Goal: Task Accomplishment & Management: Complete application form

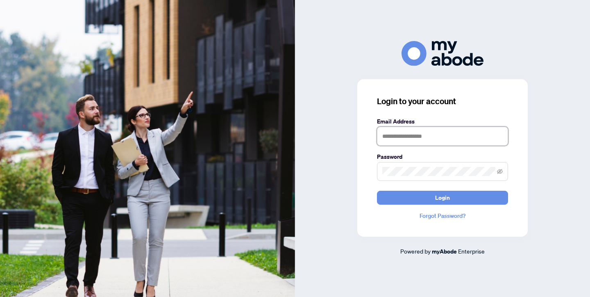
type input "**********"
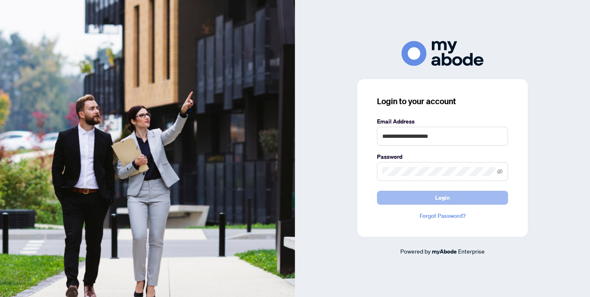
click at [420, 200] on button "Login" at bounding box center [442, 198] width 131 height 14
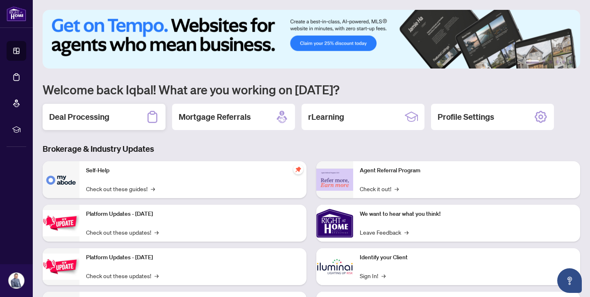
click at [85, 112] on h2 "Deal Processing" at bounding box center [79, 116] width 60 height 11
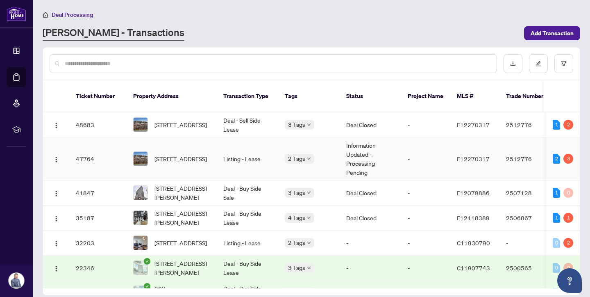
click at [380, 148] on td "Information Updated - Processing Pending" at bounding box center [370, 158] width 61 height 43
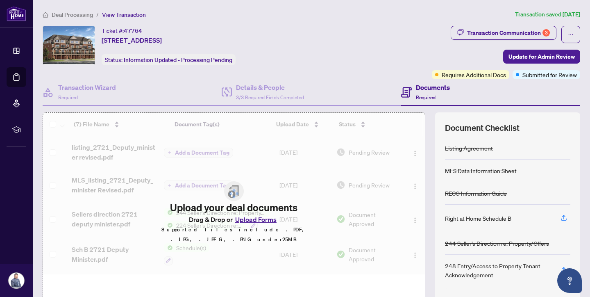
click at [453, 76] on span "Requires Additional Docs" at bounding box center [474, 74] width 64 height 9
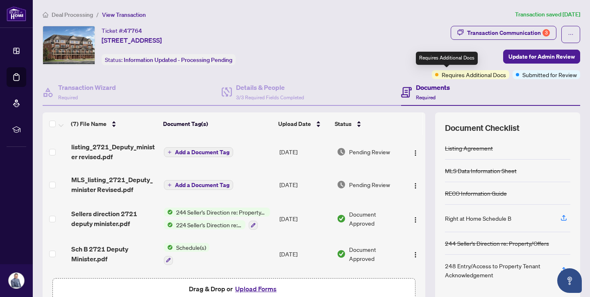
click at [443, 75] on span "Requires Additional Docs" at bounding box center [474, 74] width 64 height 9
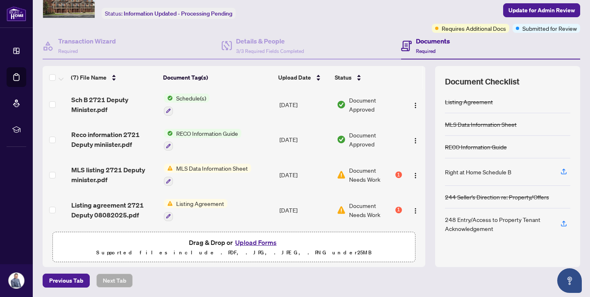
scroll to position [104, 0]
click at [358, 171] on span "Document Needs Work" at bounding box center [371, 175] width 45 height 18
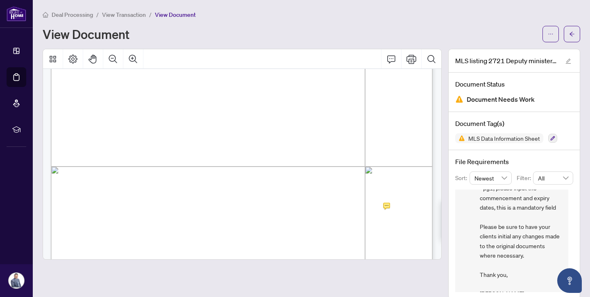
scroll to position [73, 0]
click at [567, 34] on button "button" at bounding box center [572, 34] width 16 height 16
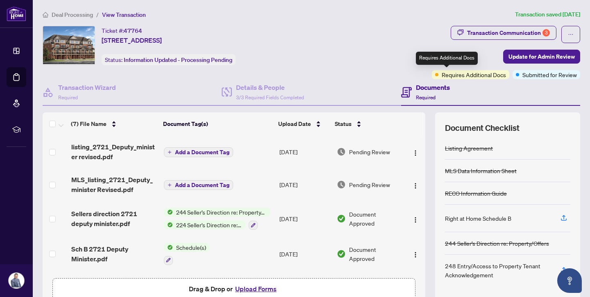
click at [460, 75] on span "Requires Additional Docs" at bounding box center [474, 74] width 64 height 9
click at [514, 113] on div "Document Checklist Listing Agreement MLS Data Information Sheet RECO Informatio…" at bounding box center [507, 212] width 145 height 201
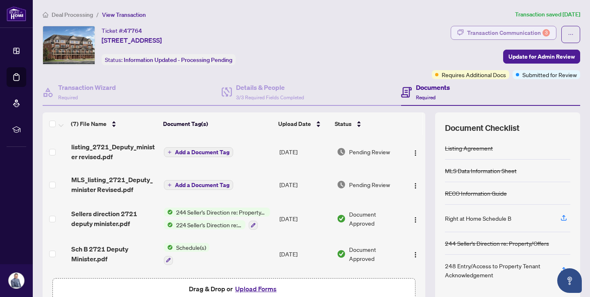
click at [507, 32] on div "Transaction Communication 3" at bounding box center [508, 32] width 83 height 13
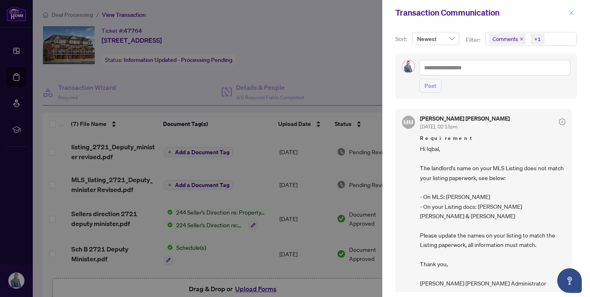
click at [570, 12] on icon "close" at bounding box center [572, 13] width 6 height 6
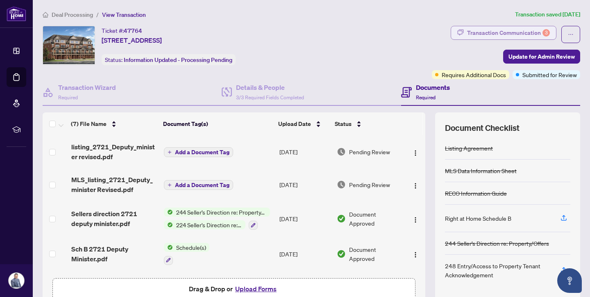
click at [536, 32] on div "Transaction Communication 3" at bounding box center [508, 32] width 83 height 13
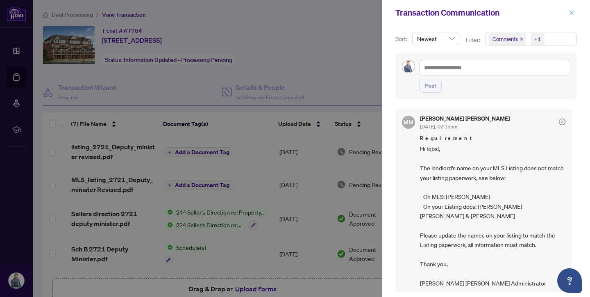
click at [572, 12] on icon "close" at bounding box center [572, 12] width 5 height 5
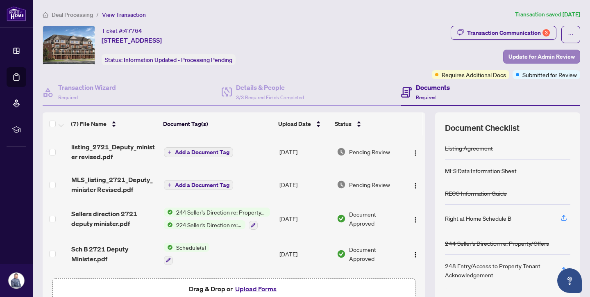
click at [546, 62] on span "Update for Admin Review" at bounding box center [542, 56] width 66 height 13
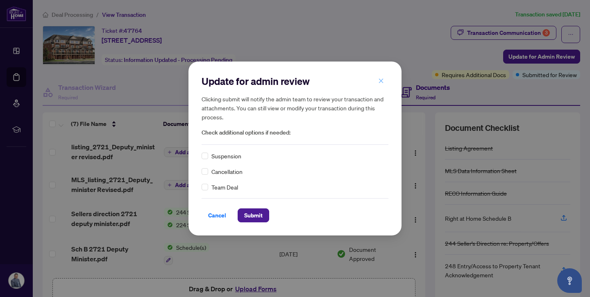
click at [383, 80] on icon "close" at bounding box center [381, 81] width 5 height 5
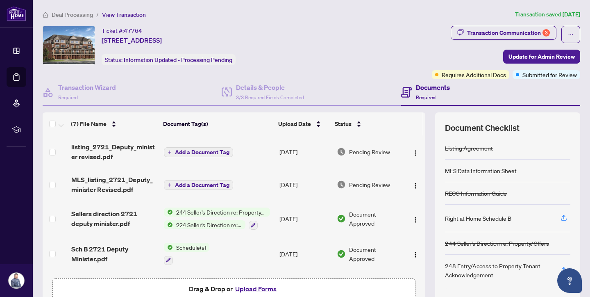
click at [426, 95] on span "Required" at bounding box center [426, 97] width 20 height 6
click at [432, 89] on h4 "Documents" at bounding box center [433, 87] width 34 height 10
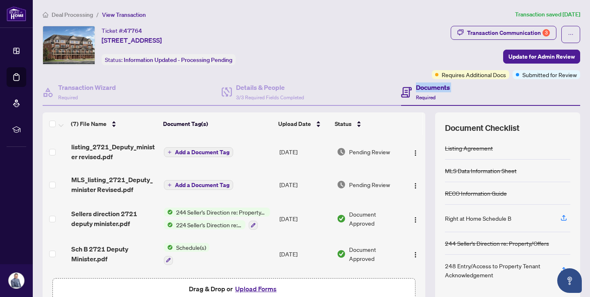
click at [432, 89] on h4 "Documents" at bounding box center [433, 87] width 34 height 10
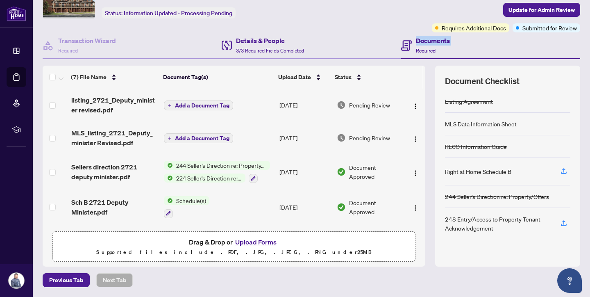
scroll to position [46, 0]
click at [332, 56] on div "Details & People 3/3 Required Fields Completed" at bounding box center [311, 46] width 179 height 27
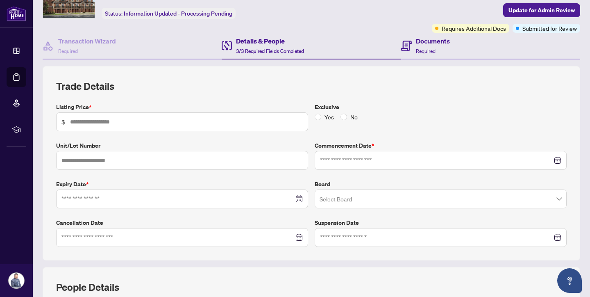
type input "*****"
type input "**********"
click at [436, 45] on h4 "Documents" at bounding box center [433, 41] width 34 height 10
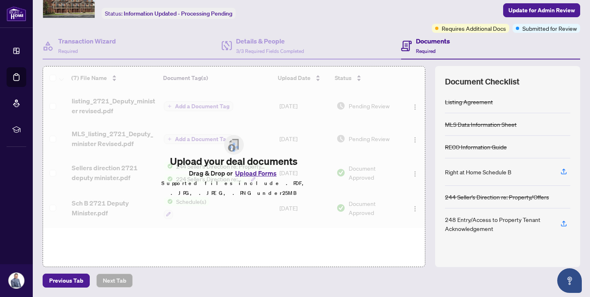
click at [436, 45] on h4 "Documents" at bounding box center [433, 41] width 34 height 10
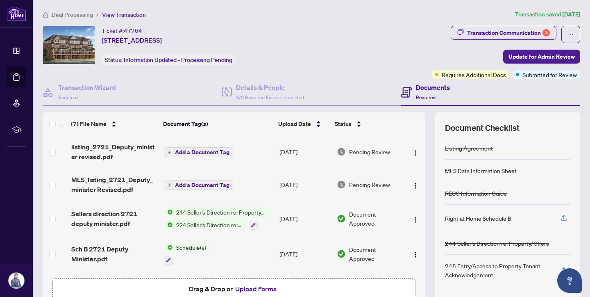
click at [425, 92] on div "Documents Required" at bounding box center [433, 91] width 34 height 19
click at [542, 55] on span "Update for Admin Review" at bounding box center [542, 56] width 66 height 13
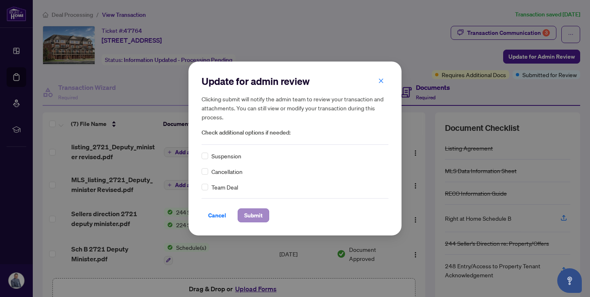
click at [253, 215] on span "Submit" at bounding box center [253, 215] width 18 height 13
